Goal: Communication & Community: Answer question/provide support

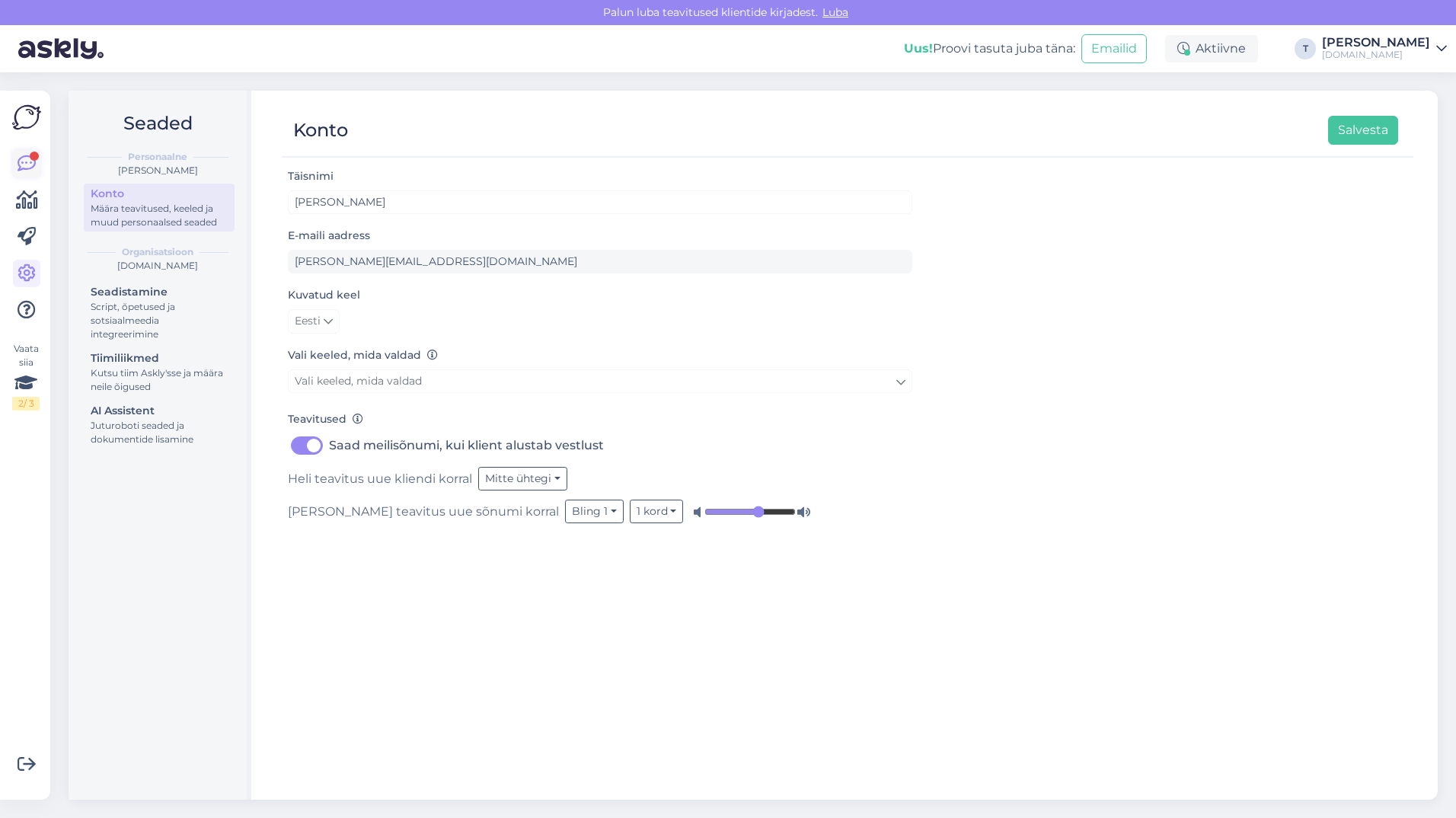
click at [22, 158] on icon at bounding box center [27, 163] width 18 height 18
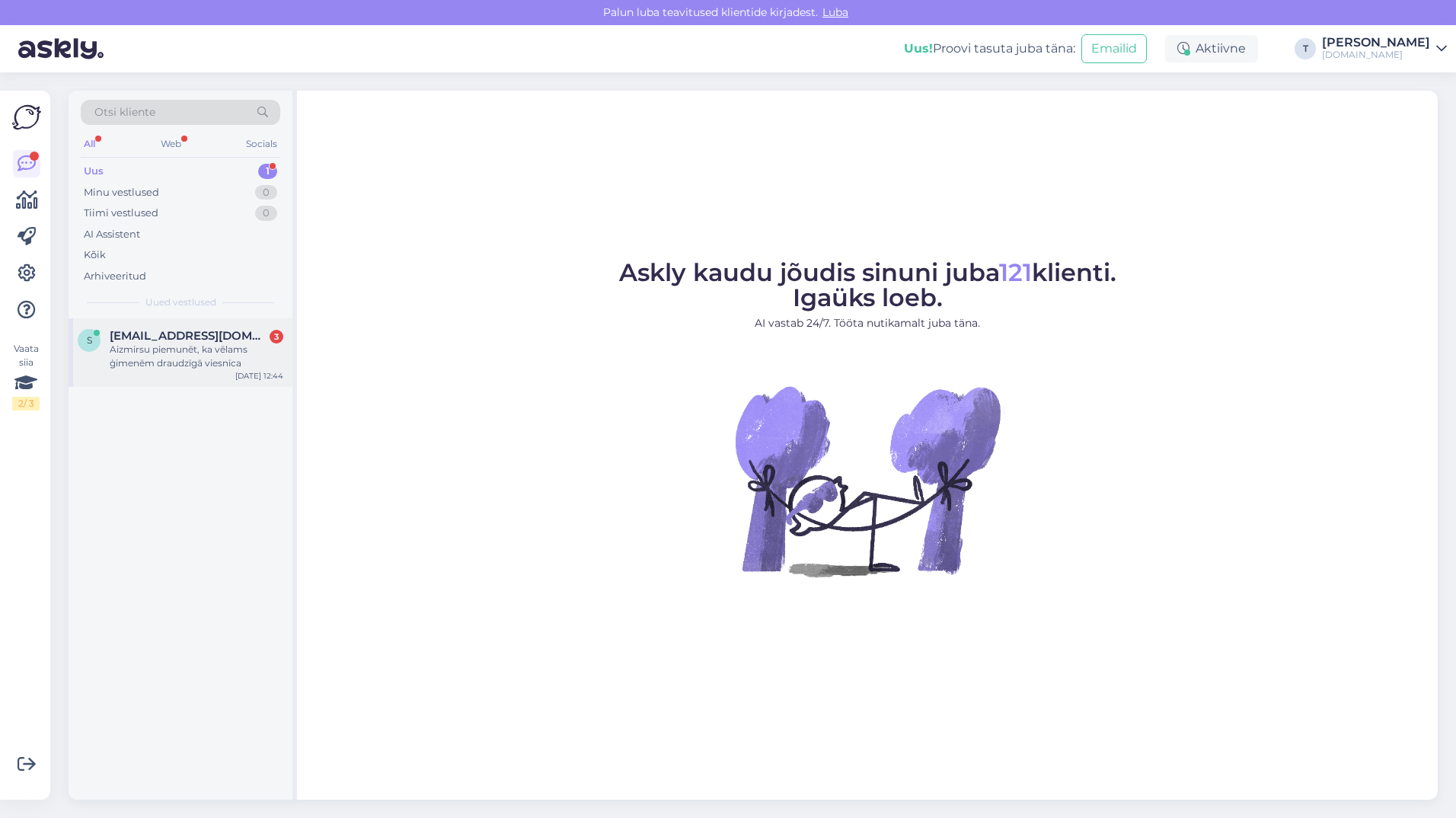
click at [190, 353] on div "Aizmirsu piemunēt, ka vēlams ģimenēm draudzīgā viesnīca" at bounding box center [196, 356] width 174 height 28
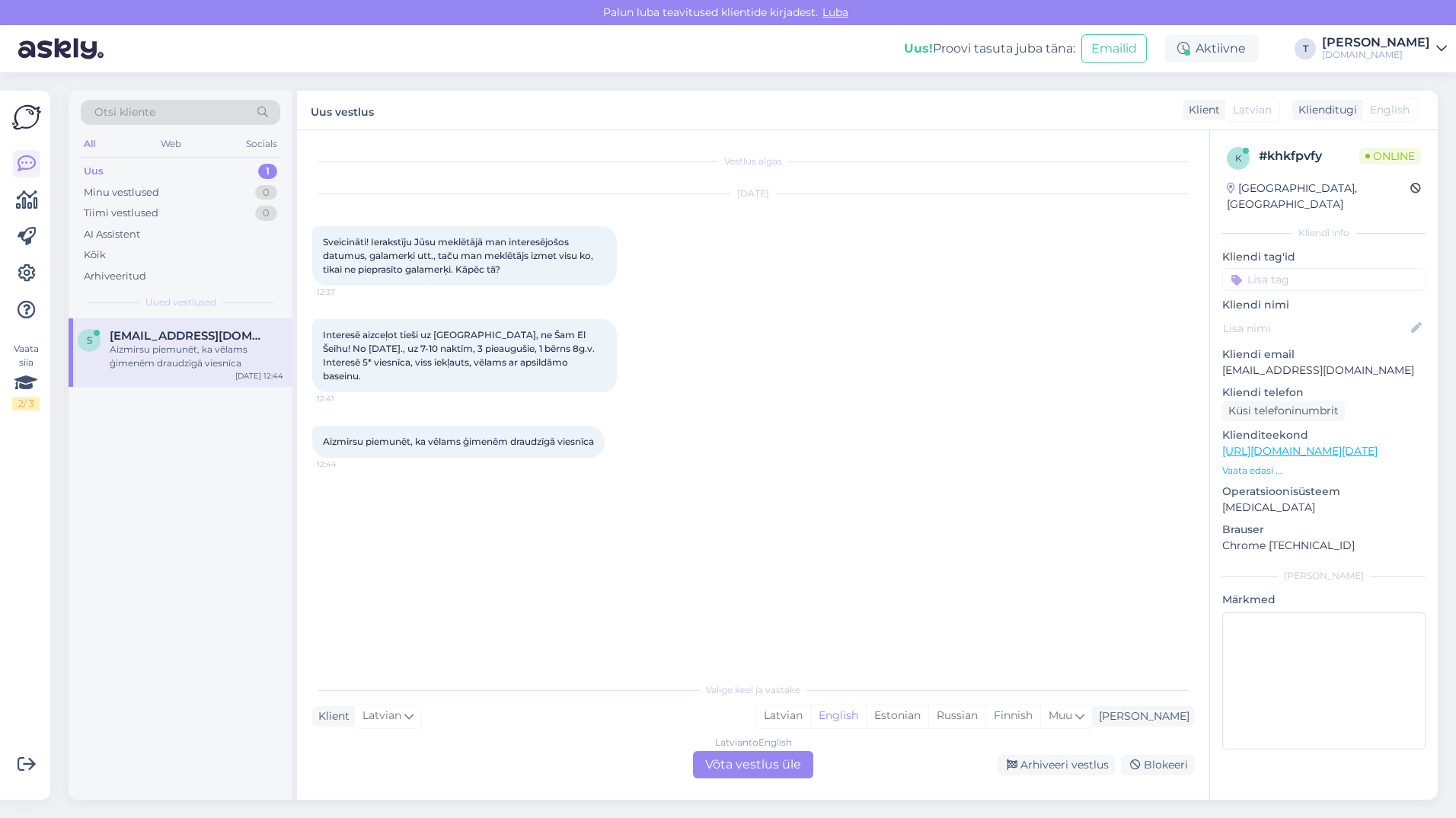
click at [767, 764] on div "Latvian to English Võta vestlus üle" at bounding box center [753, 764] width 120 height 28
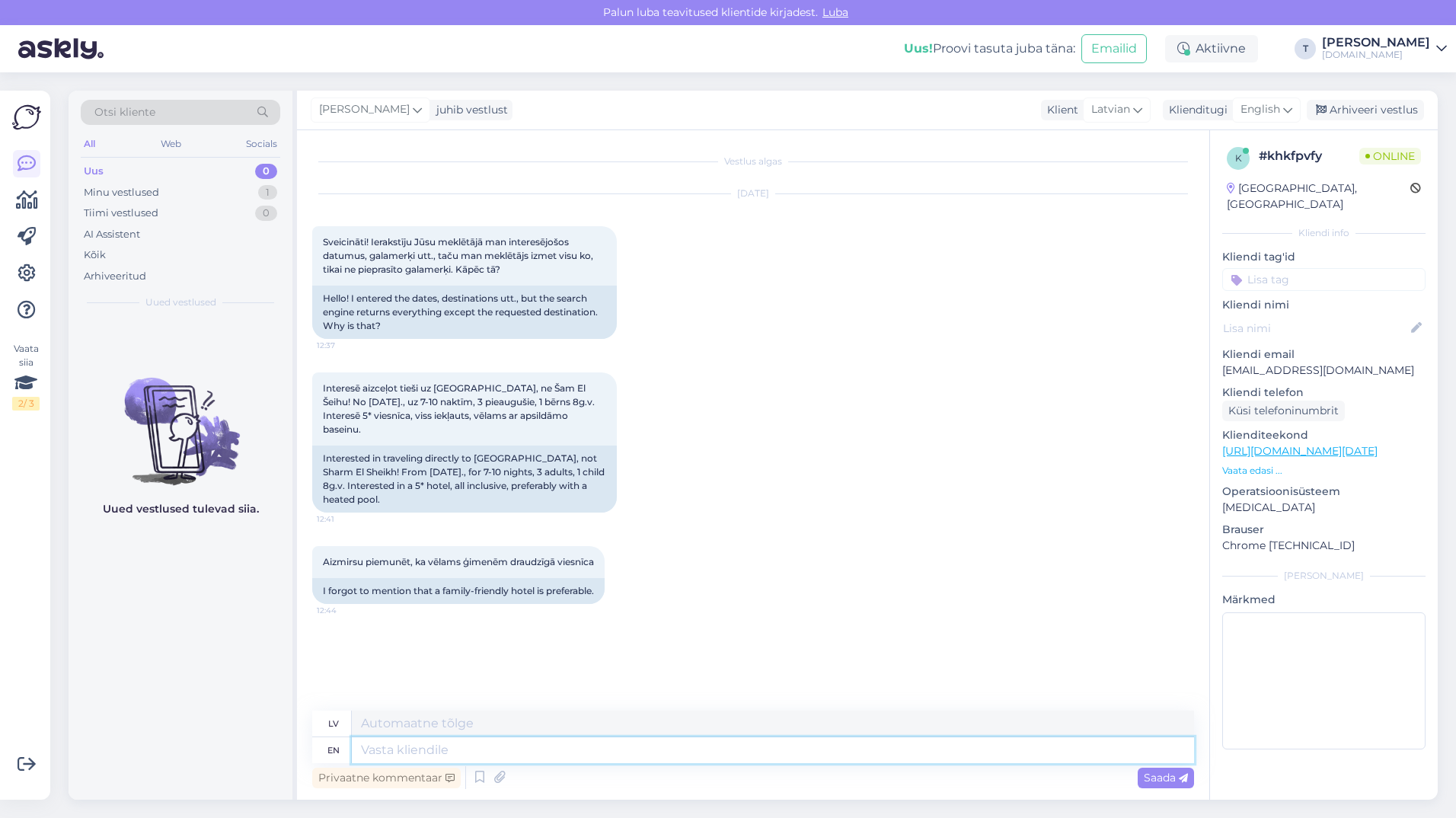
click at [596, 747] on textarea at bounding box center [773, 749] width 842 height 26
click at [1254, 106] on span "English" at bounding box center [1261, 110] width 39 height 17
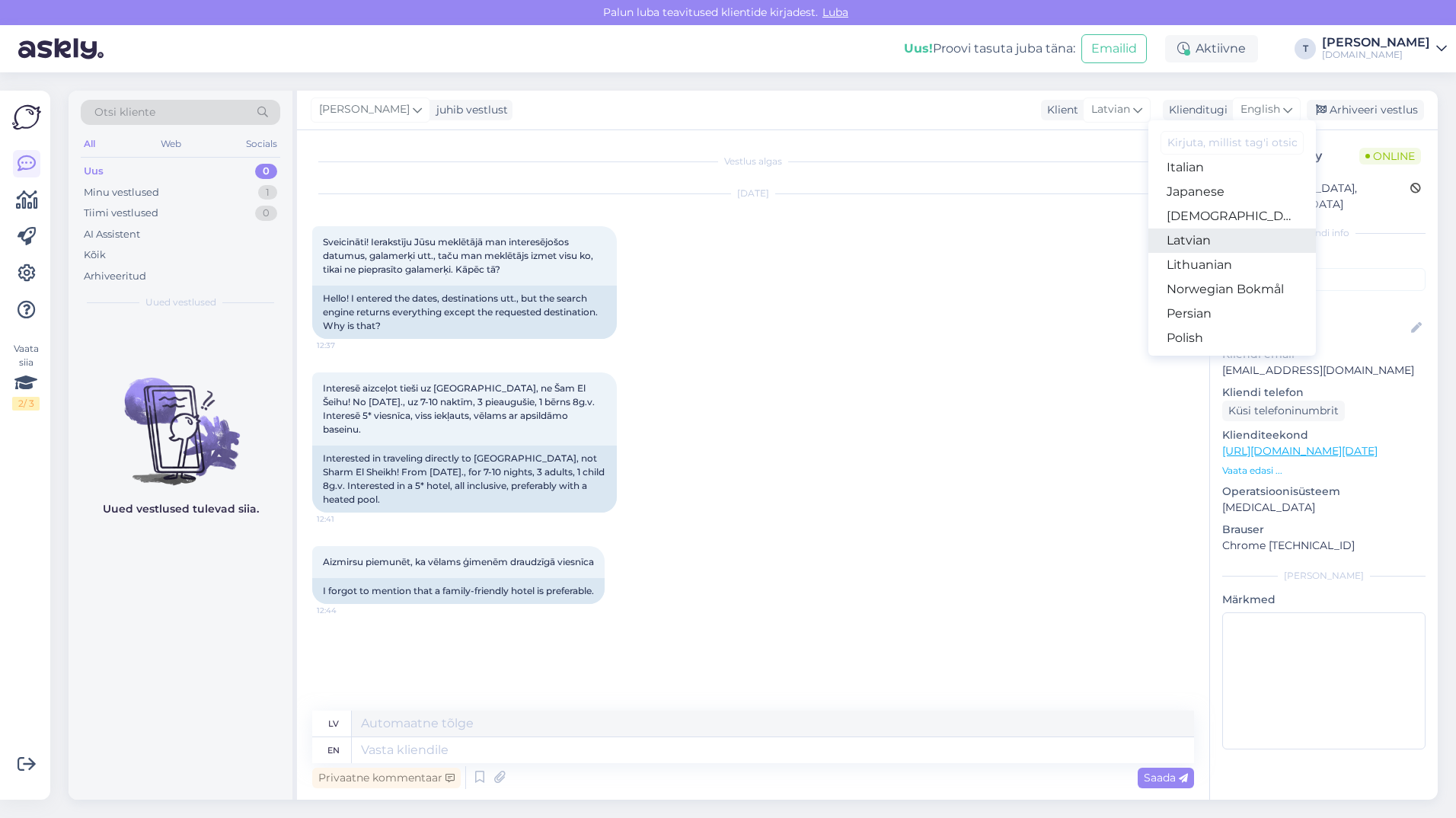
scroll to position [381, 0]
click at [1218, 234] on link "Latvian" at bounding box center [1232, 235] width 168 height 24
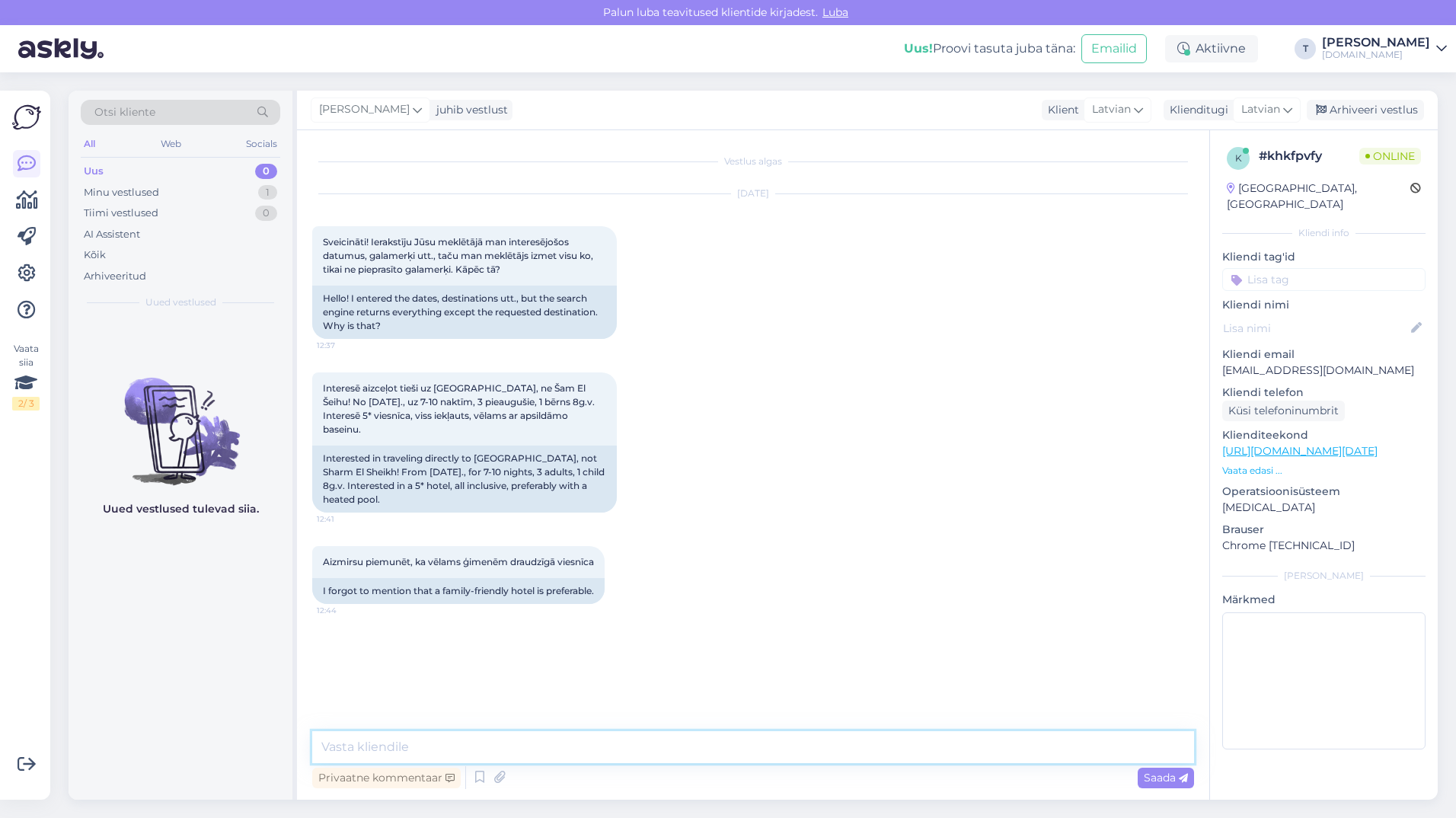
click at [594, 757] on textarea at bounding box center [753, 747] width 882 height 32
click at [436, 747] on textarea "Sveiki , es Jums atstšu uz epastu . Mums ar mekl" at bounding box center [753, 747] width 882 height 32
click at [451, 747] on textarea "Sveiki , es Jums atsūtšu uz epastu . Mums ar mekl" at bounding box center [753, 747] width 882 height 32
click at [663, 742] on textarea "Sveiki , es Jums atsūtīšu uz epastu . Mums ar mekl" at bounding box center [753, 747] width 882 height 32
type textarea "Sveiki , es Jums atsūtīšu uz epastu . Mums ar meklētāju nedaudz ir švaki , labo…"
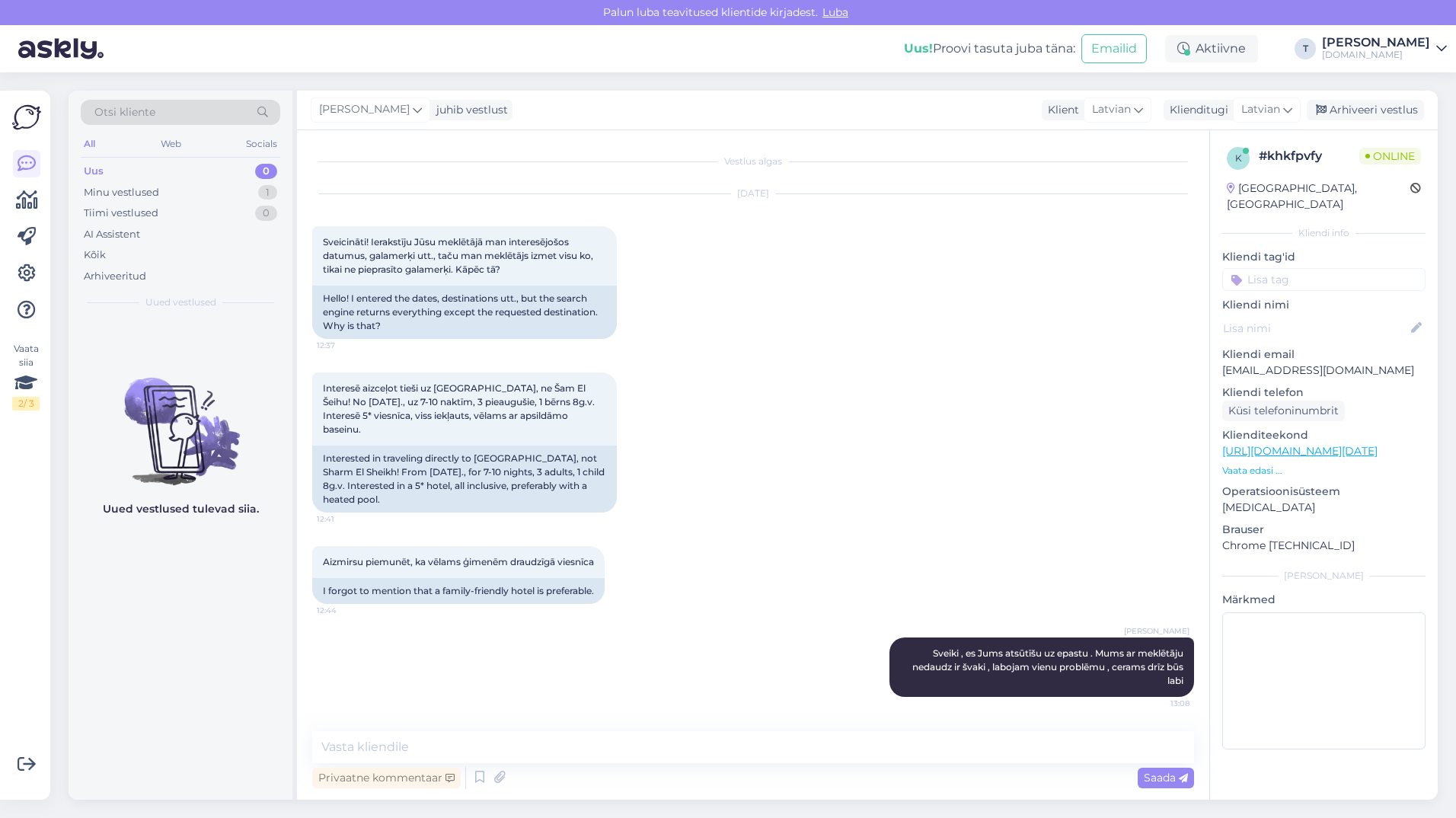
click at [1283, 362] on p "[EMAIL_ADDRESS][DOMAIN_NAME]" at bounding box center [1324, 370] width 203 height 16
copy p "[EMAIL_ADDRESS][DOMAIN_NAME]"
drag, startPoint x: 602, startPoint y: 550, endPoint x: 315, endPoint y: 238, distance: 423.9
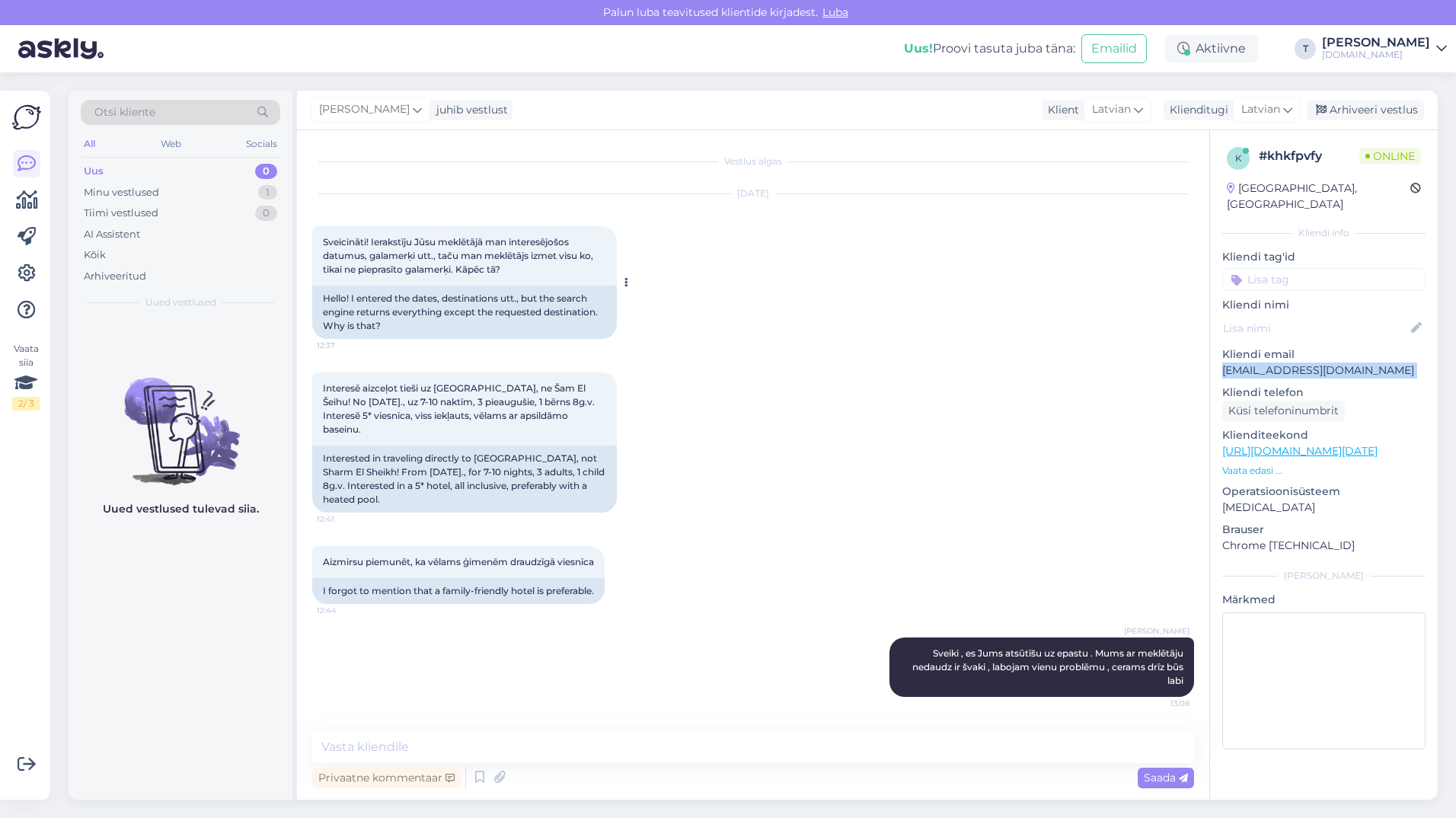
click at [315, 238] on div "Vestlus algas [DATE] Sveicināti! Ierakstīju Jūsu meklētājā man interesējošos da…" at bounding box center [760, 431] width 896 height 572
drag, startPoint x: 315, startPoint y: 238, endPoint x: 361, endPoint y: 245, distance: 46.5
copy div "Sveicināti! Ierakstīju Jūsu meklētājā man interesējošos datumus, galamerķi utt.…"
